Goal: Transaction & Acquisition: Purchase product/service

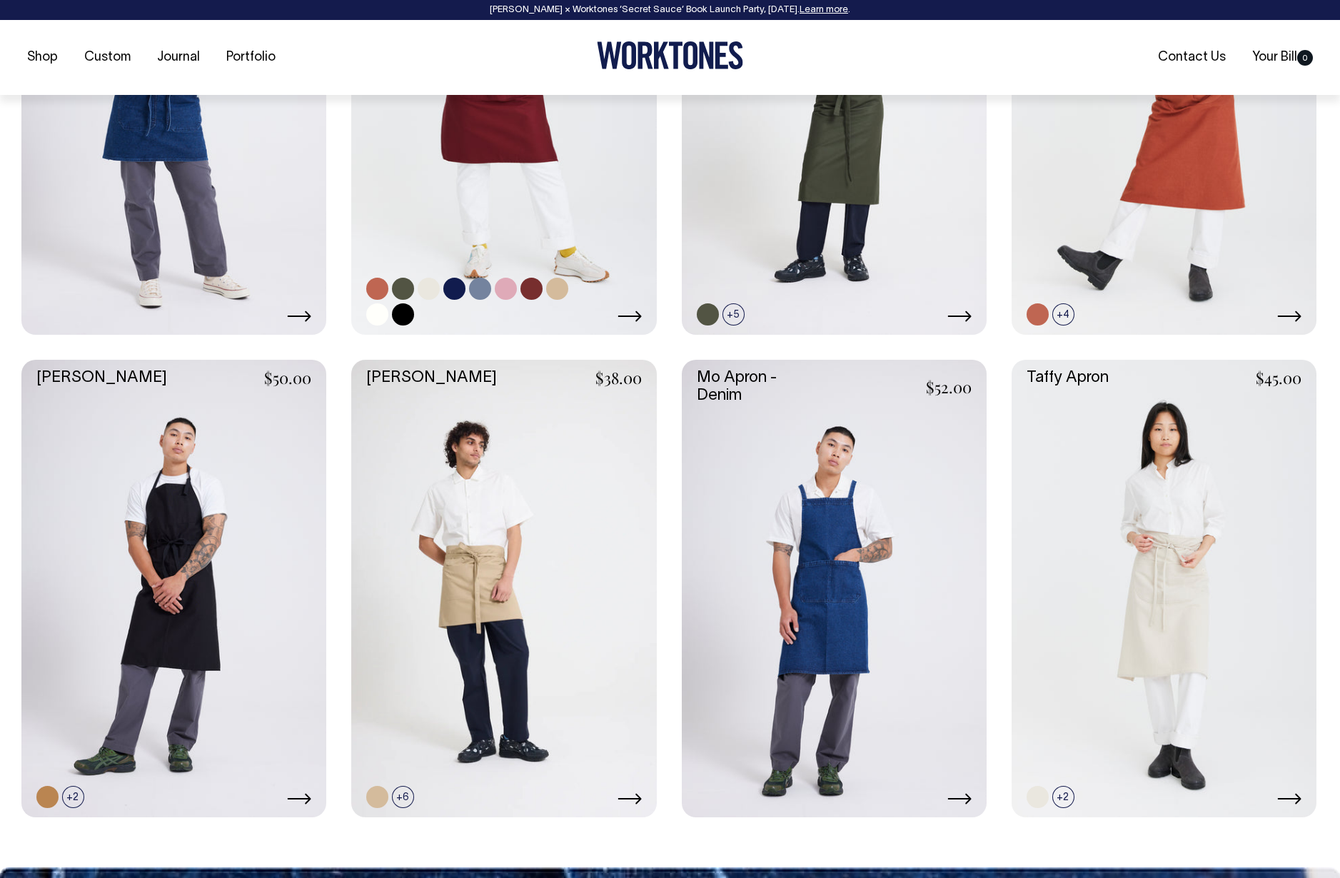
scroll to position [834, 0]
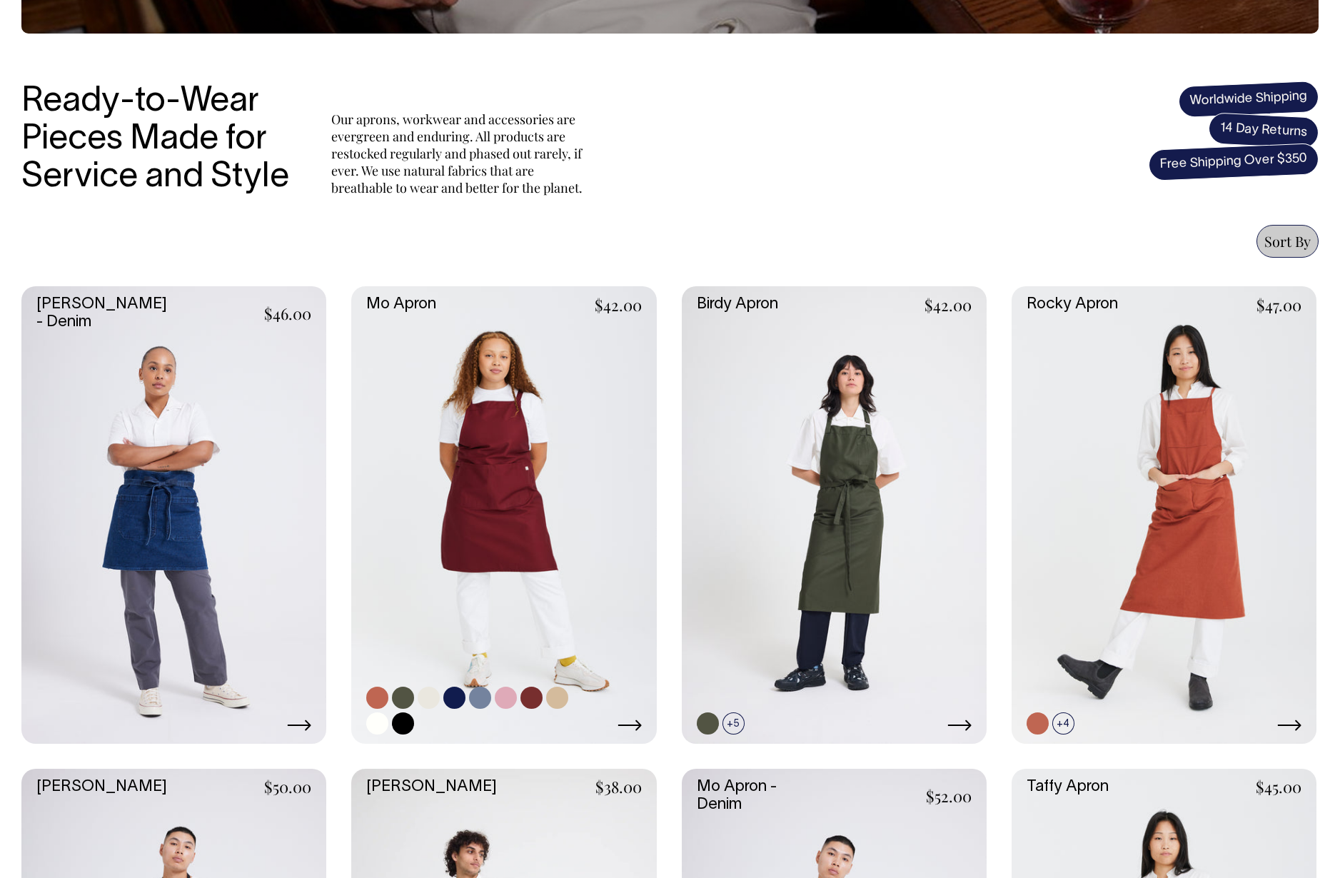
click at [525, 467] on link at bounding box center [503, 515] width 305 height 458
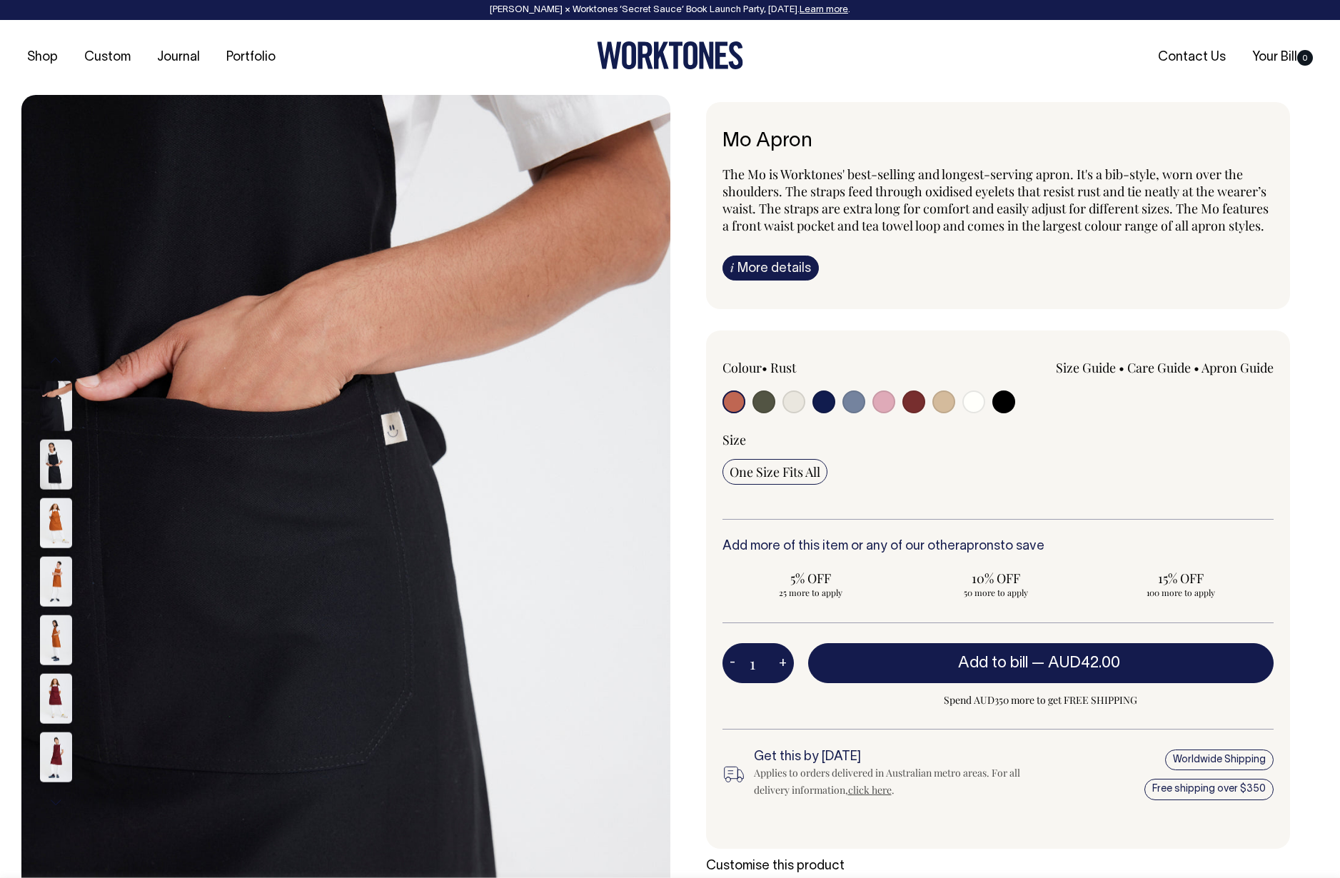
click at [741, 403] on input "radio" at bounding box center [733, 401] width 23 height 23
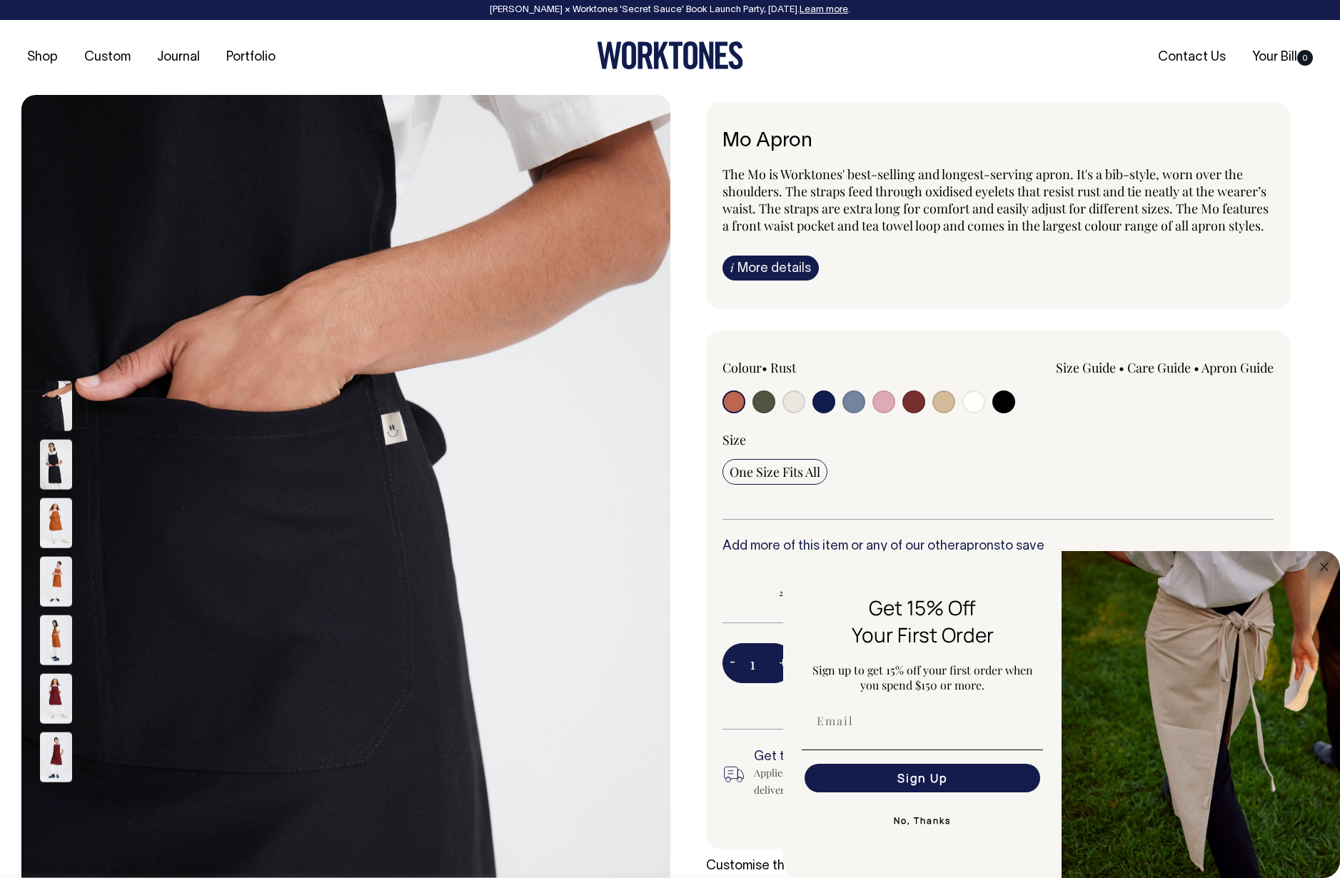
click at [54, 799] on button "Next" at bounding box center [55, 802] width 21 height 32
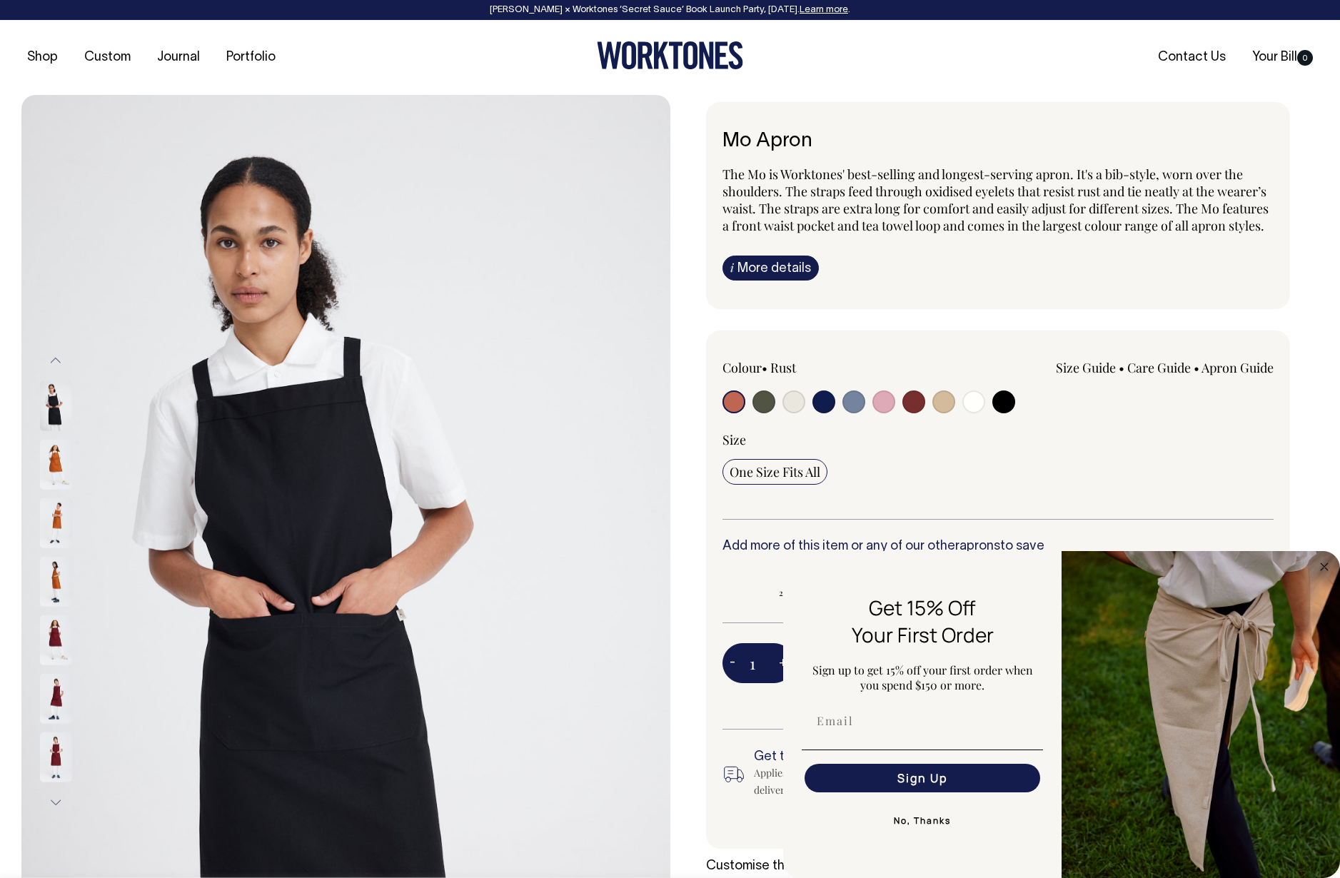
click at [54, 799] on button "Next" at bounding box center [55, 802] width 21 height 32
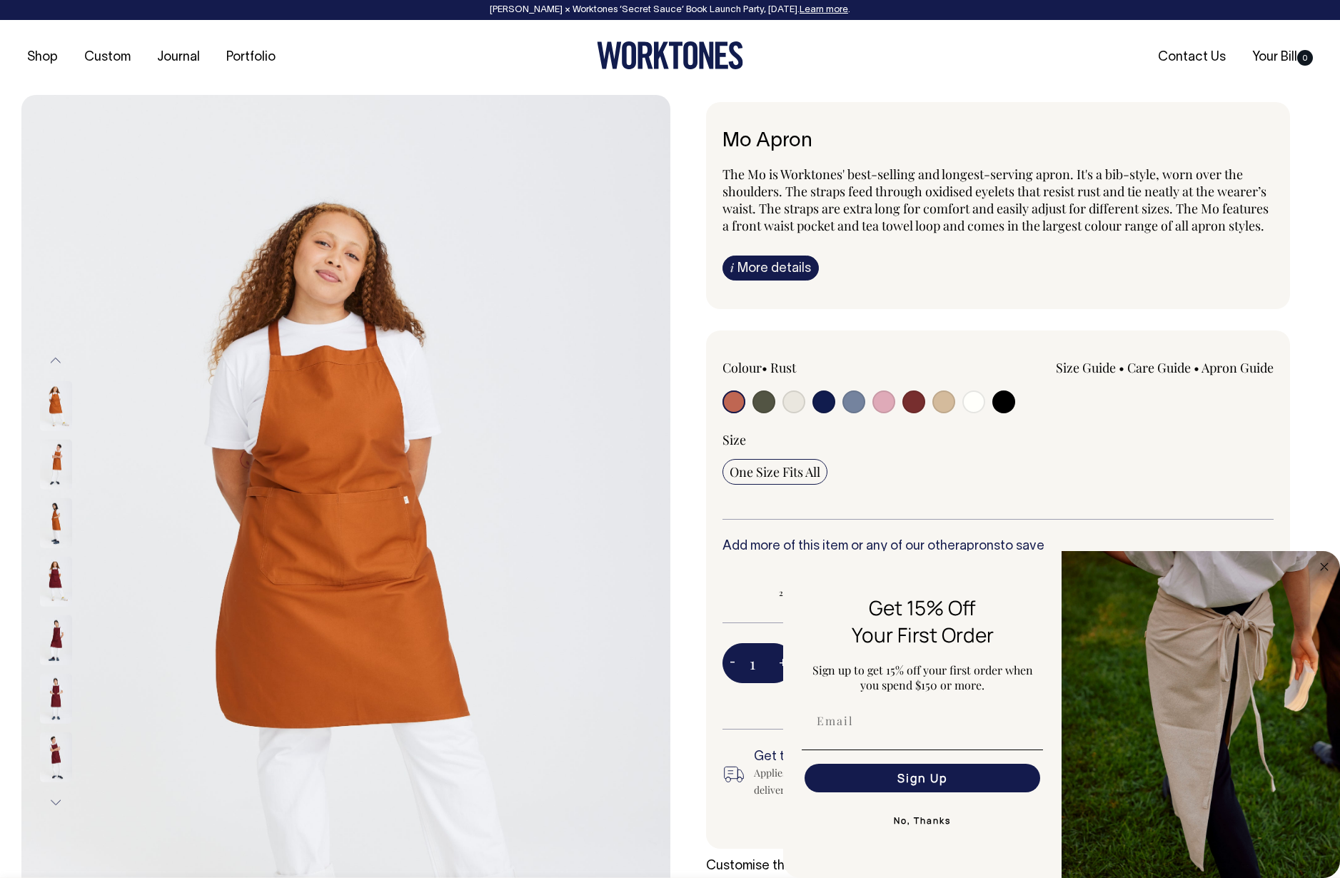
click at [54, 799] on button "Next" at bounding box center [55, 802] width 21 height 32
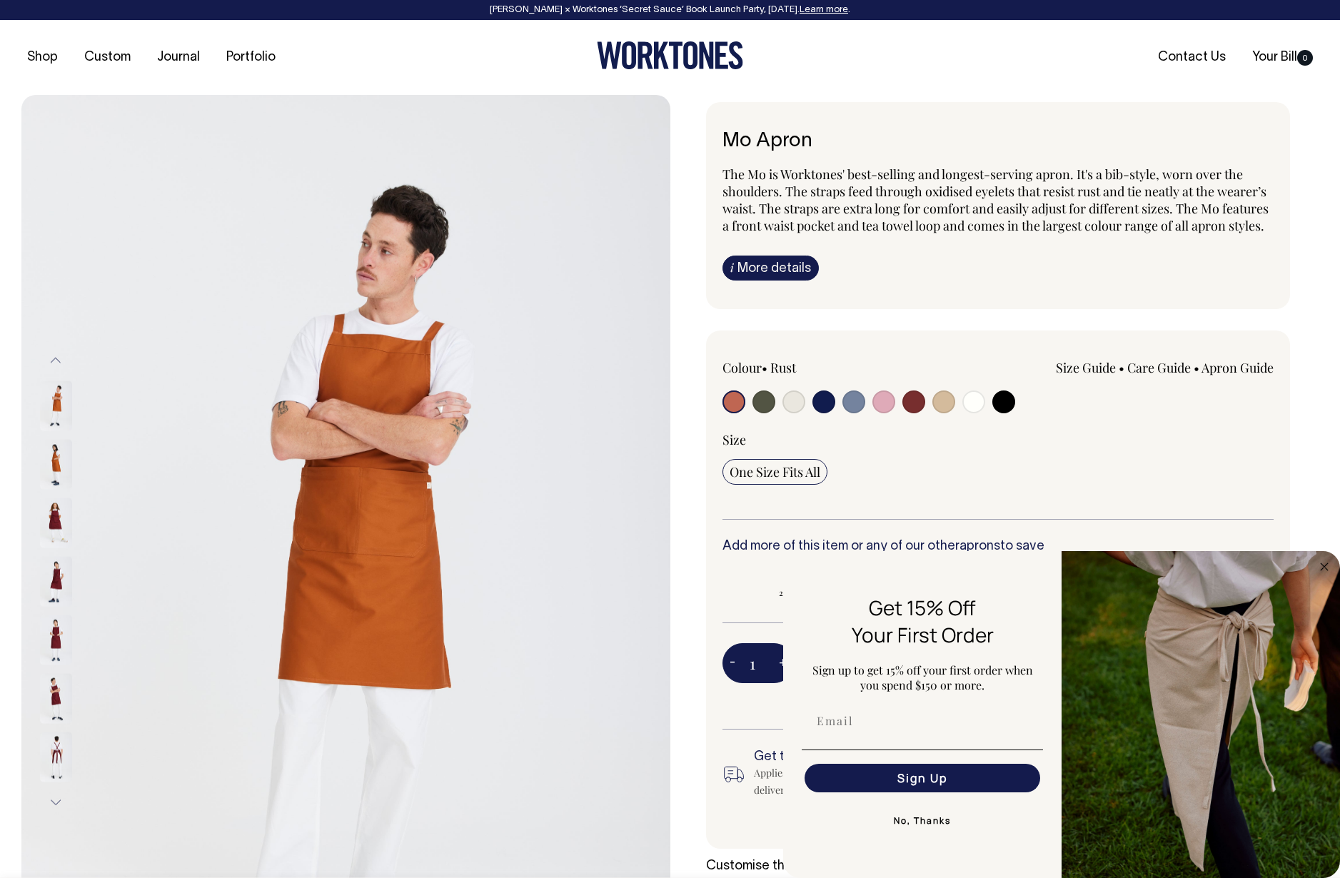
click at [54, 700] on img at bounding box center [56, 699] width 32 height 50
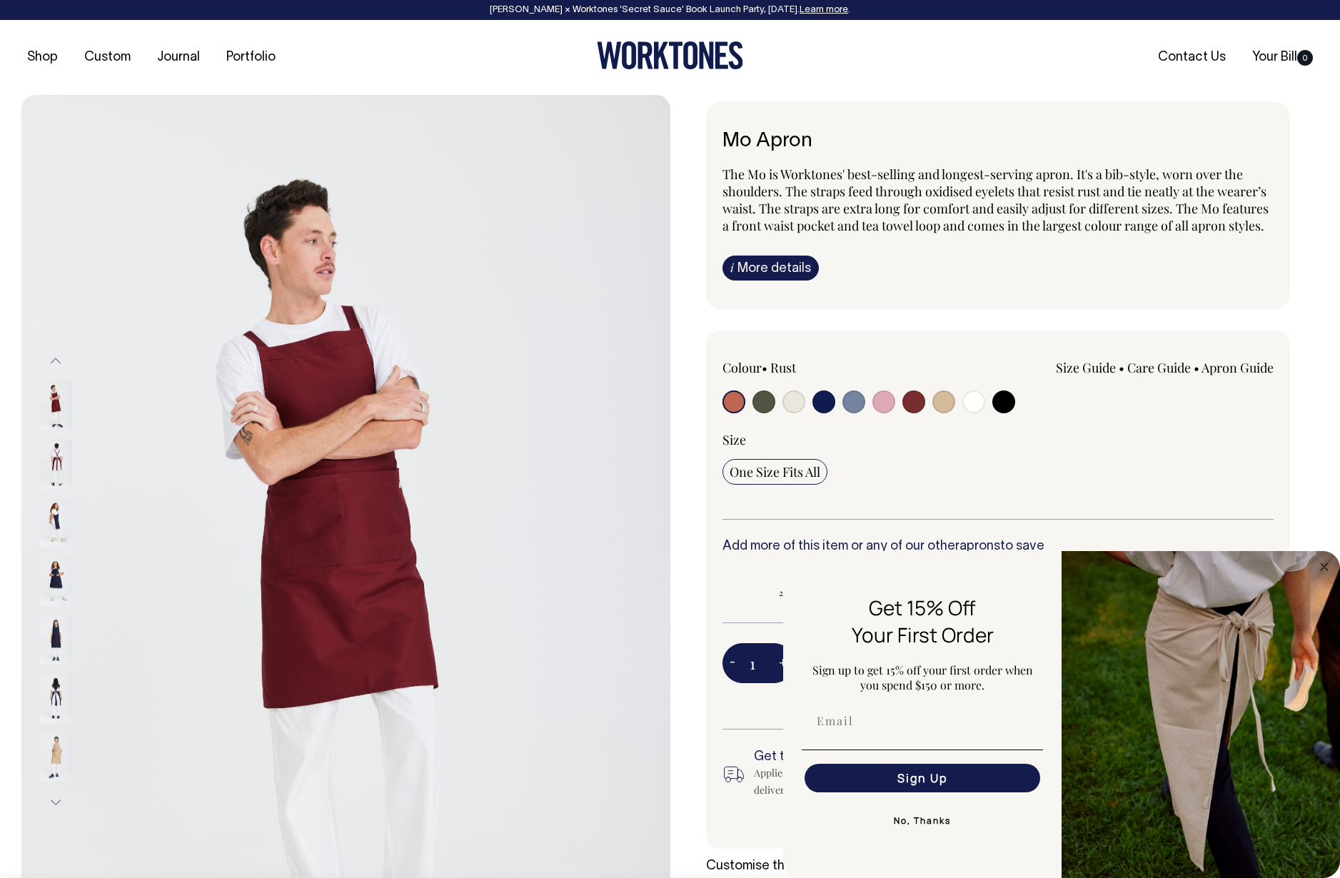
click at [912, 400] on input "radio" at bounding box center [913, 401] width 23 height 23
radio input "true"
select select "Burgundy"
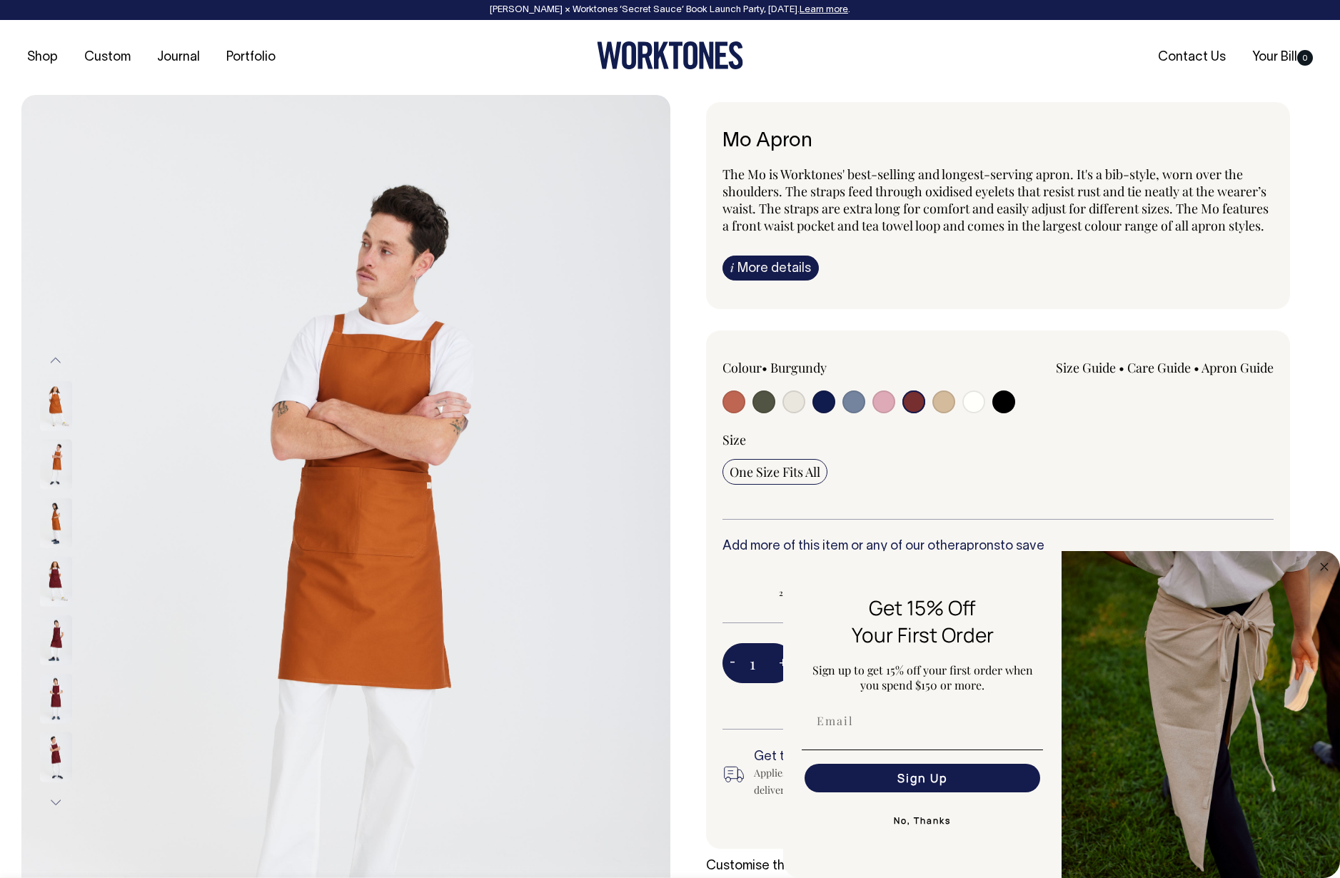
click at [54, 566] on img at bounding box center [56, 582] width 32 height 50
click at [61, 582] on img at bounding box center [56, 582] width 32 height 50
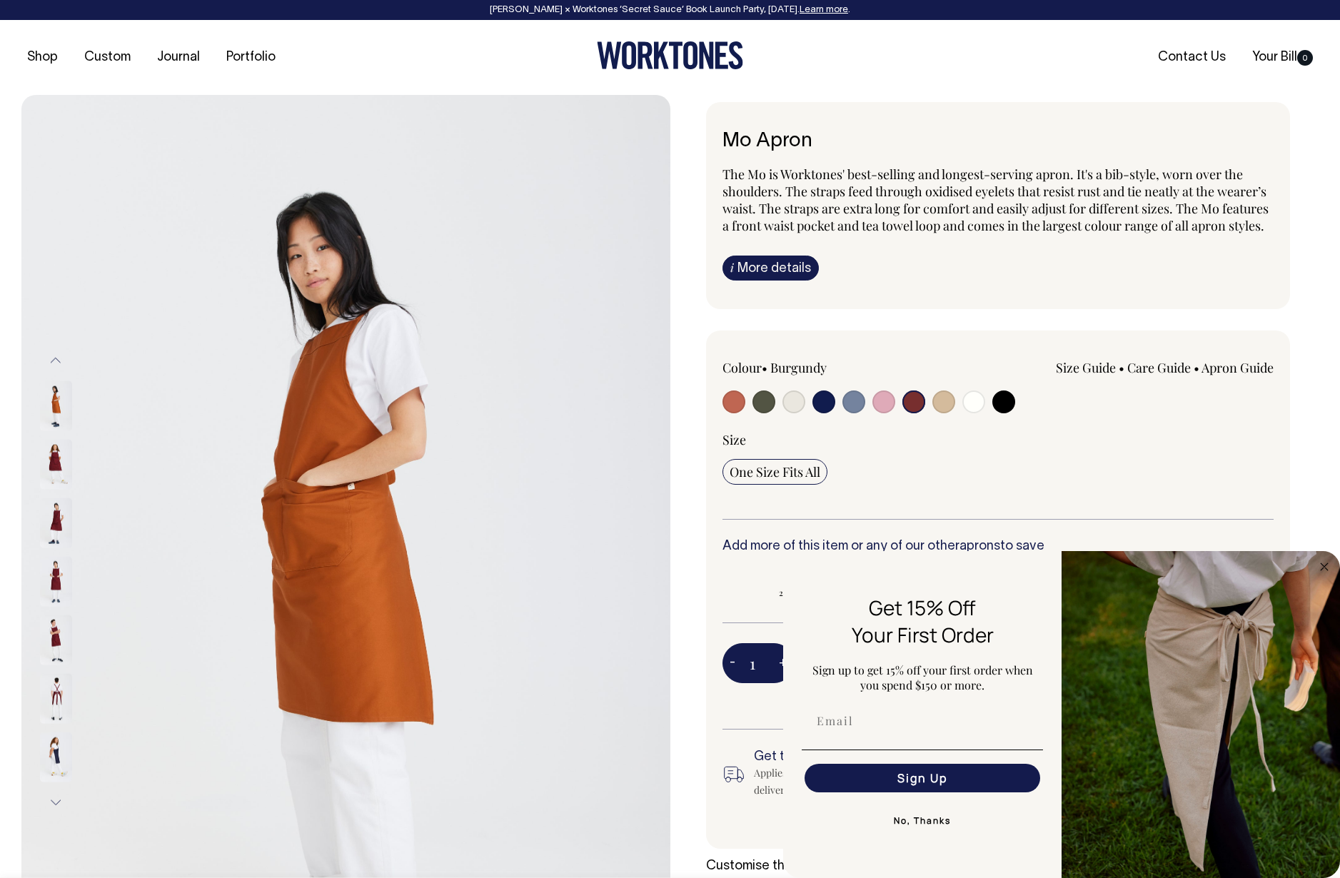
click at [67, 790] on img at bounding box center [56, 815] width 32 height 50
click at [60, 756] on img at bounding box center [56, 757] width 32 height 50
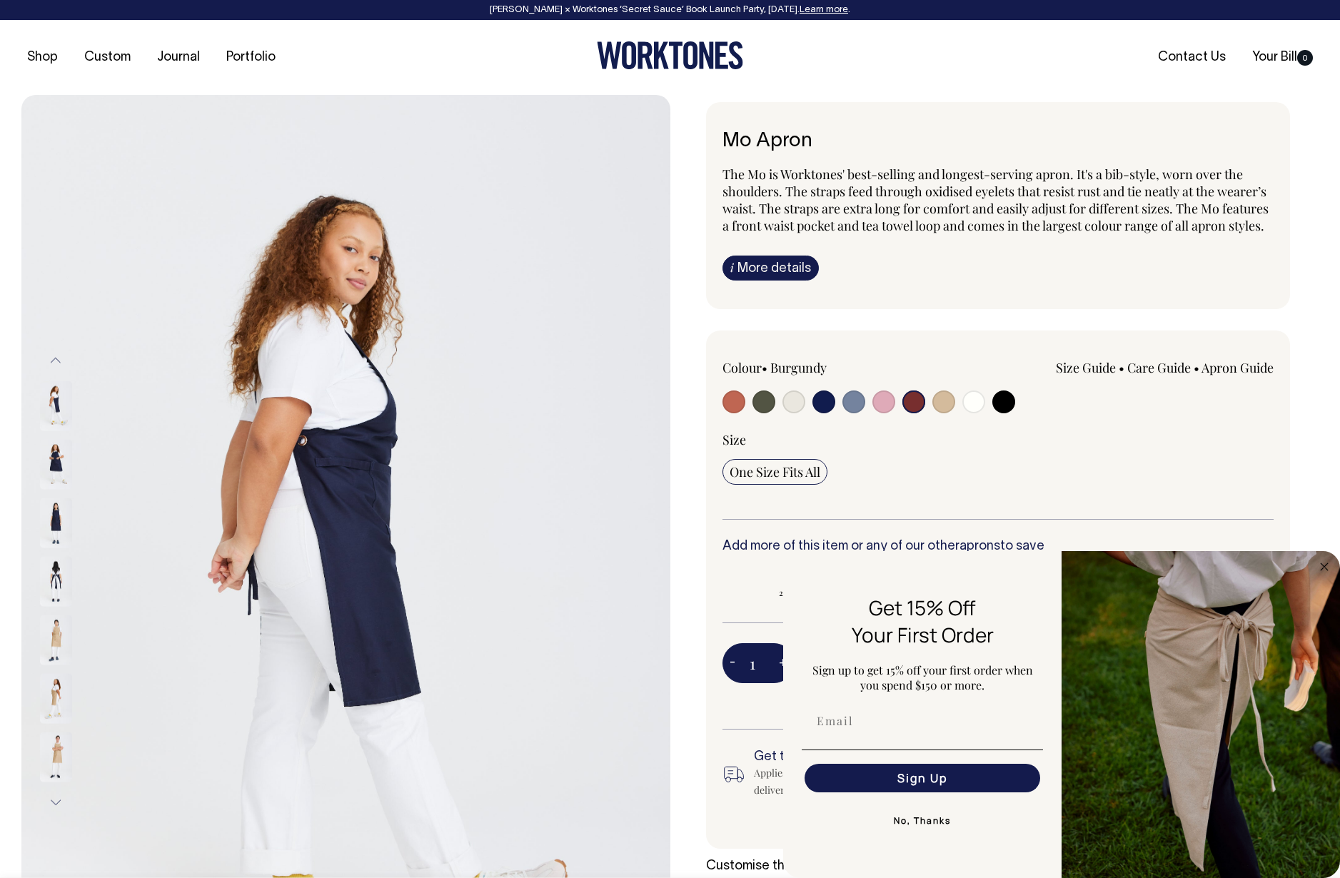
click at [58, 520] on img at bounding box center [56, 522] width 32 height 50
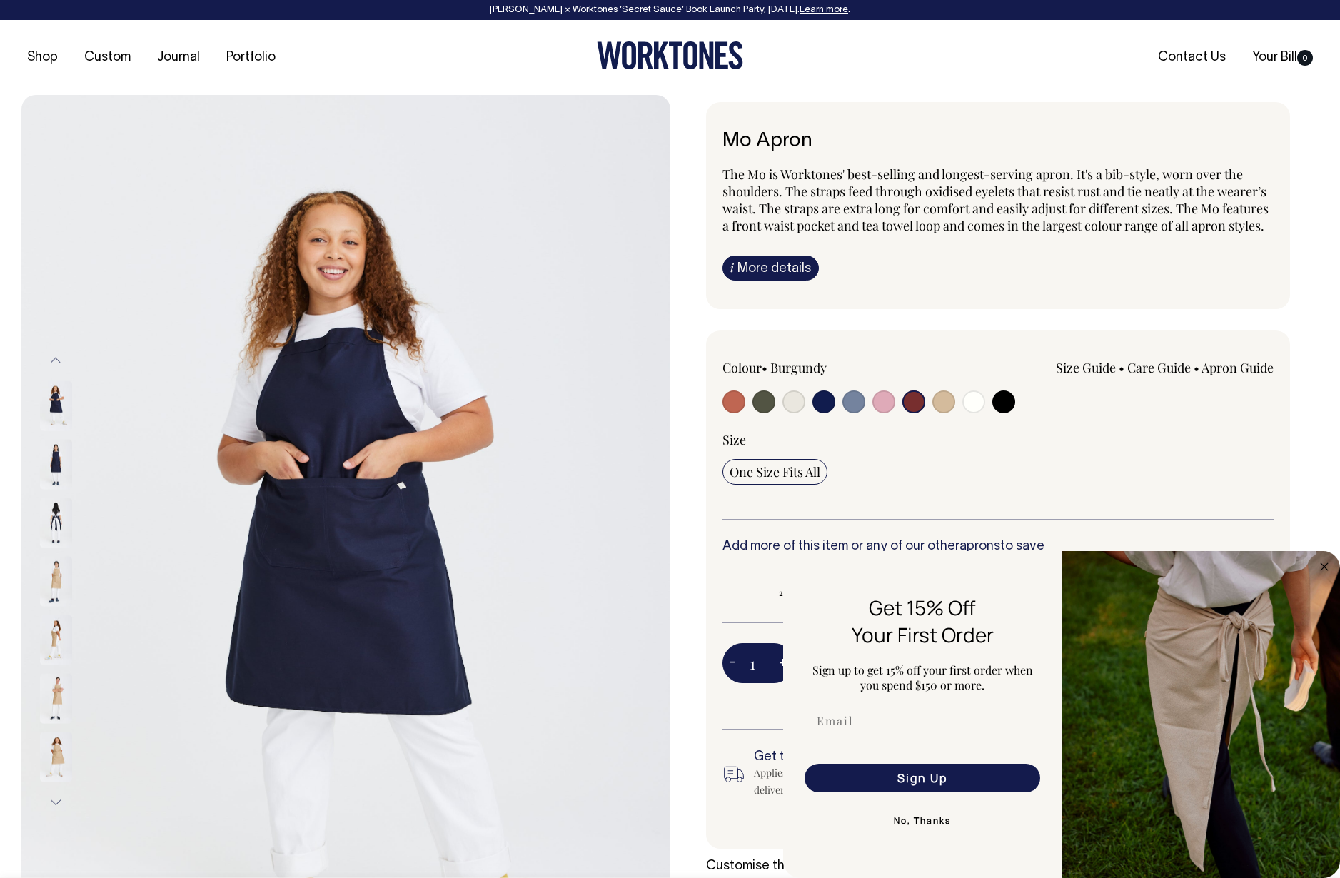
click at [852, 400] on input "radio" at bounding box center [853, 401] width 23 height 23
radio input "true"
select select "Blue/Grey"
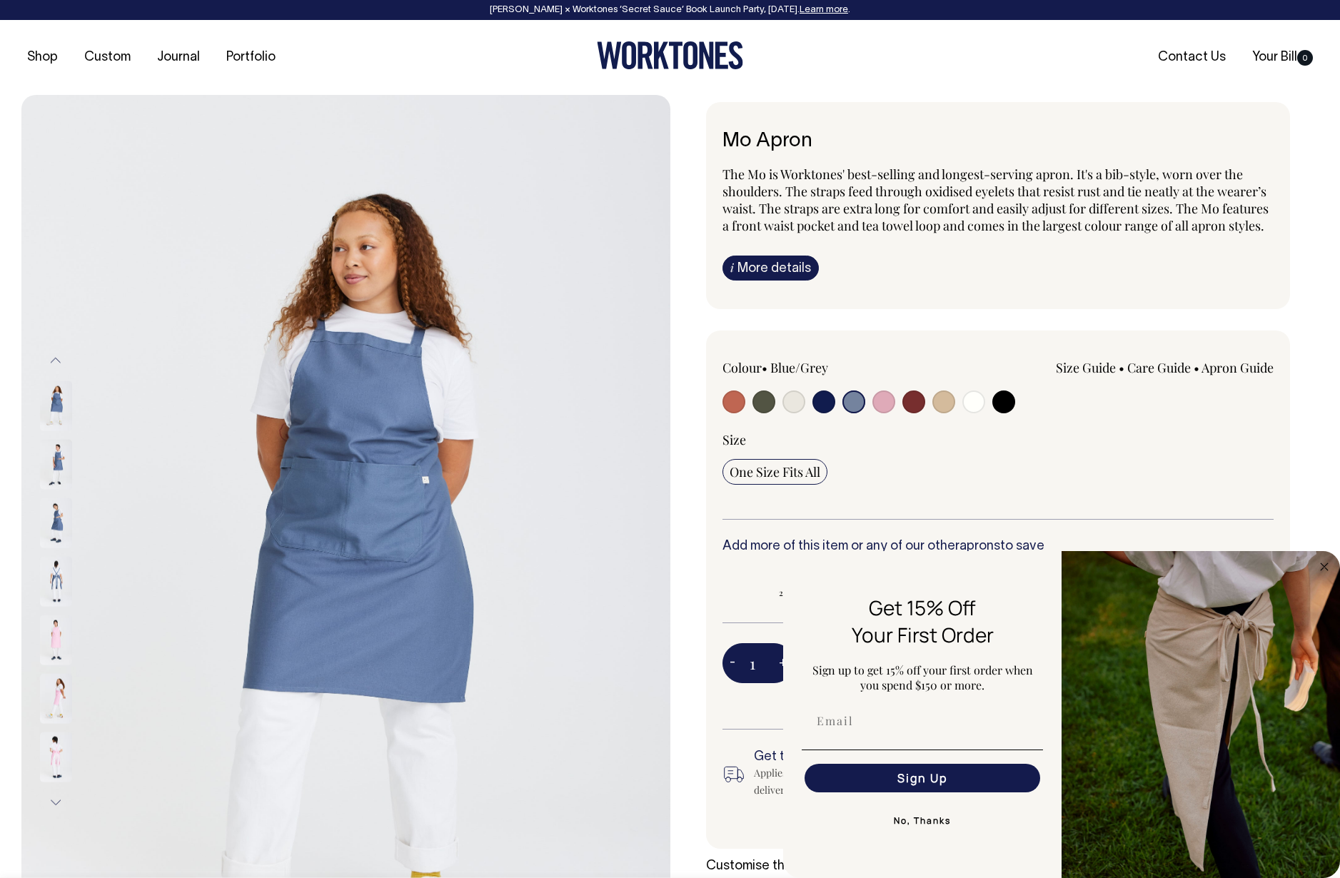
click at [791, 402] on input "radio" at bounding box center [793, 401] width 23 height 23
radio input "true"
select select "Natural"
